Goal: Information Seeking & Learning: Learn about a topic

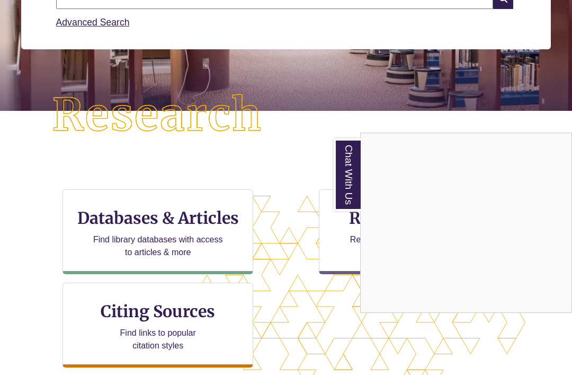
scroll to position [293, 482]
click at [287, 279] on div "Chat With Us" at bounding box center [286, 187] width 572 height 375
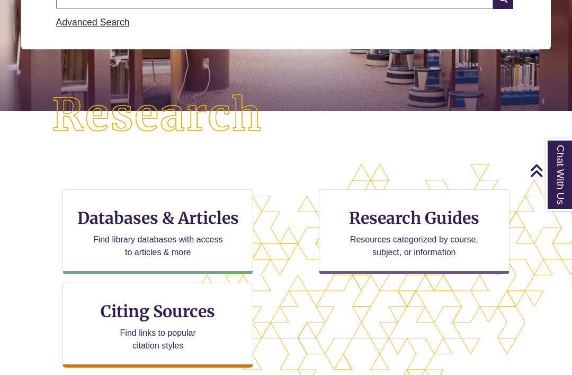
click at [202, 245] on p "Find library databases with access to articles & more" at bounding box center [158, 245] width 138 height 25
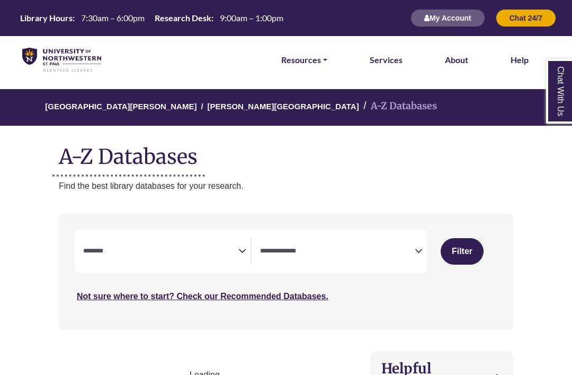
select select "Database Subject Filter"
select select "Database Types Filter"
select select "Database Subject Filter"
select select "Database Types Filter"
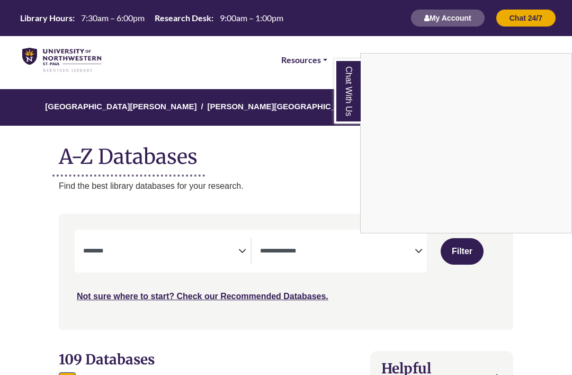
click at [332, 173] on div "Chat With Us" at bounding box center [286, 187] width 572 height 375
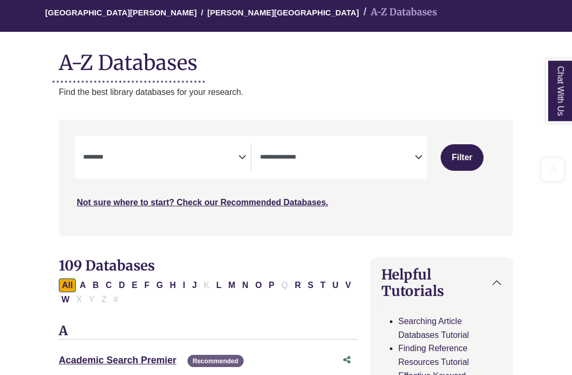
scroll to position [94, 0]
click at [105, 156] on textarea "Search" at bounding box center [160, 158] width 155 height 8
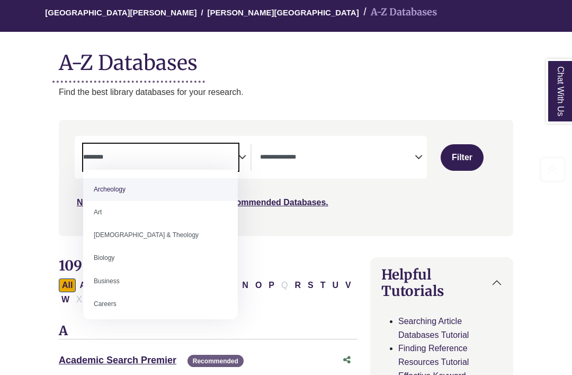
scroll to position [93, 0]
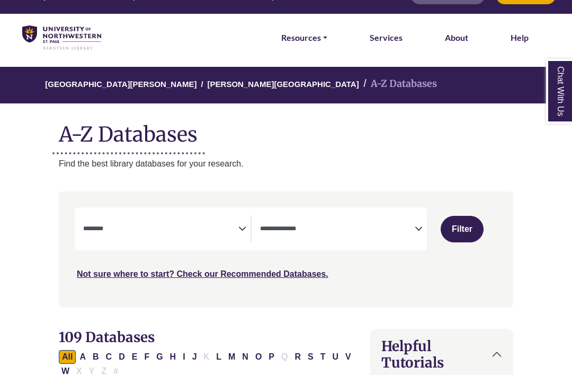
scroll to position [56, 0]
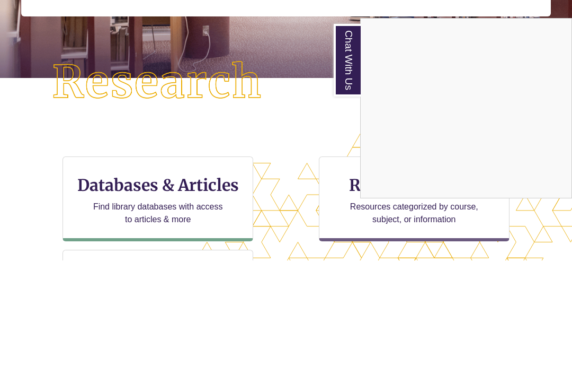
click at [315, 141] on div "Chat With Us" at bounding box center [286, 187] width 572 height 375
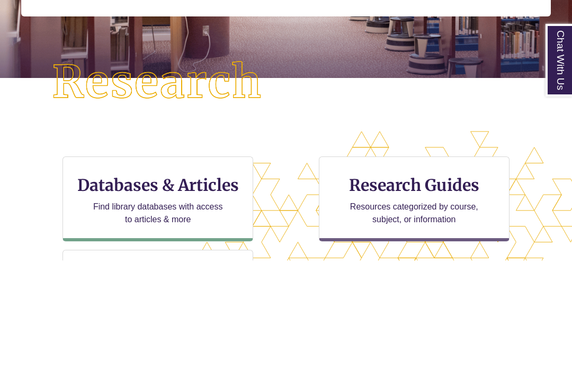
scroll to position [422, 572]
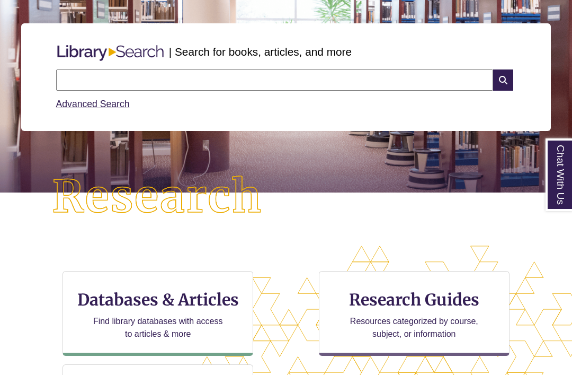
click at [352, 87] on input "text" at bounding box center [274, 79] width 437 height 21
click at [366, 84] on input "text" at bounding box center [274, 79] width 437 height 21
paste input "**********"
type input "**********"
click at [503, 80] on icon at bounding box center [504, 79] width 20 height 21
